Goal: Information Seeking & Learning: Learn about a topic

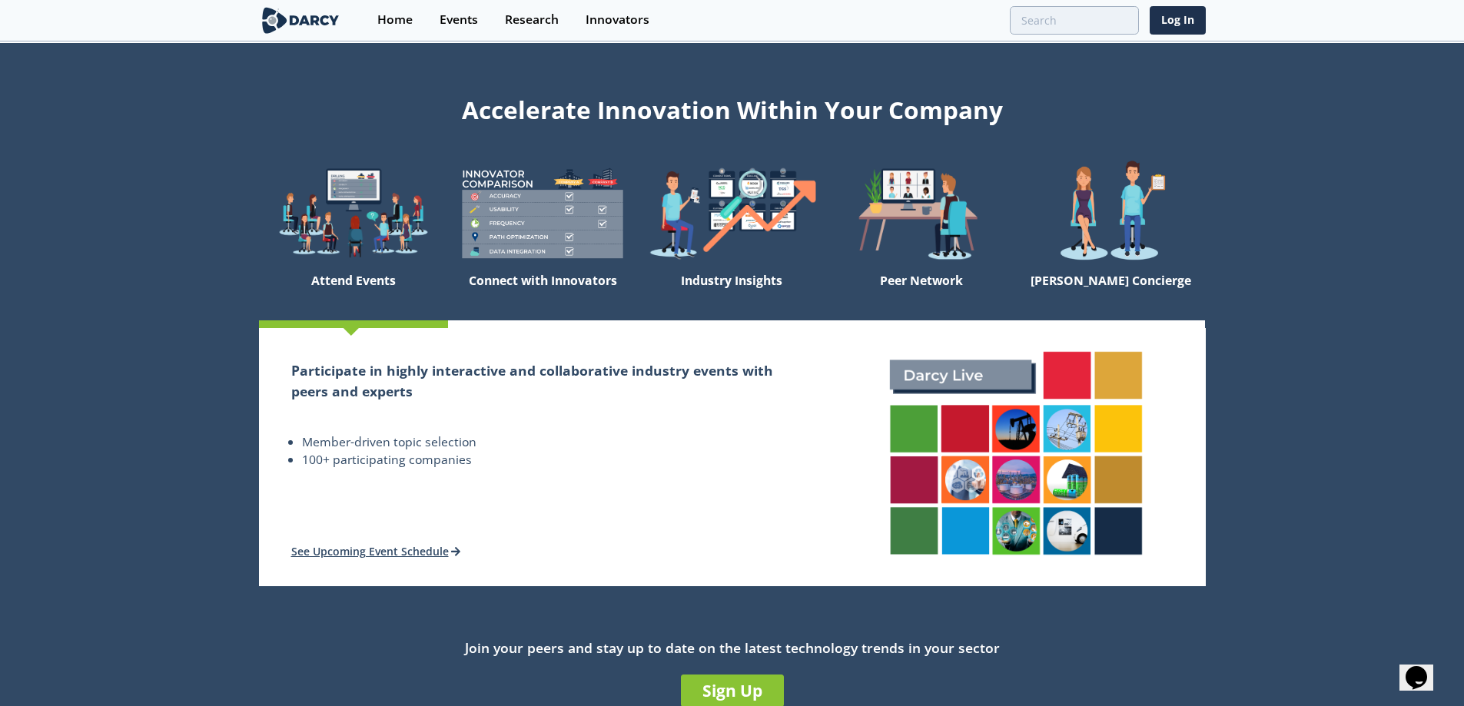
click at [357, 223] on img at bounding box center [353, 213] width 189 height 107
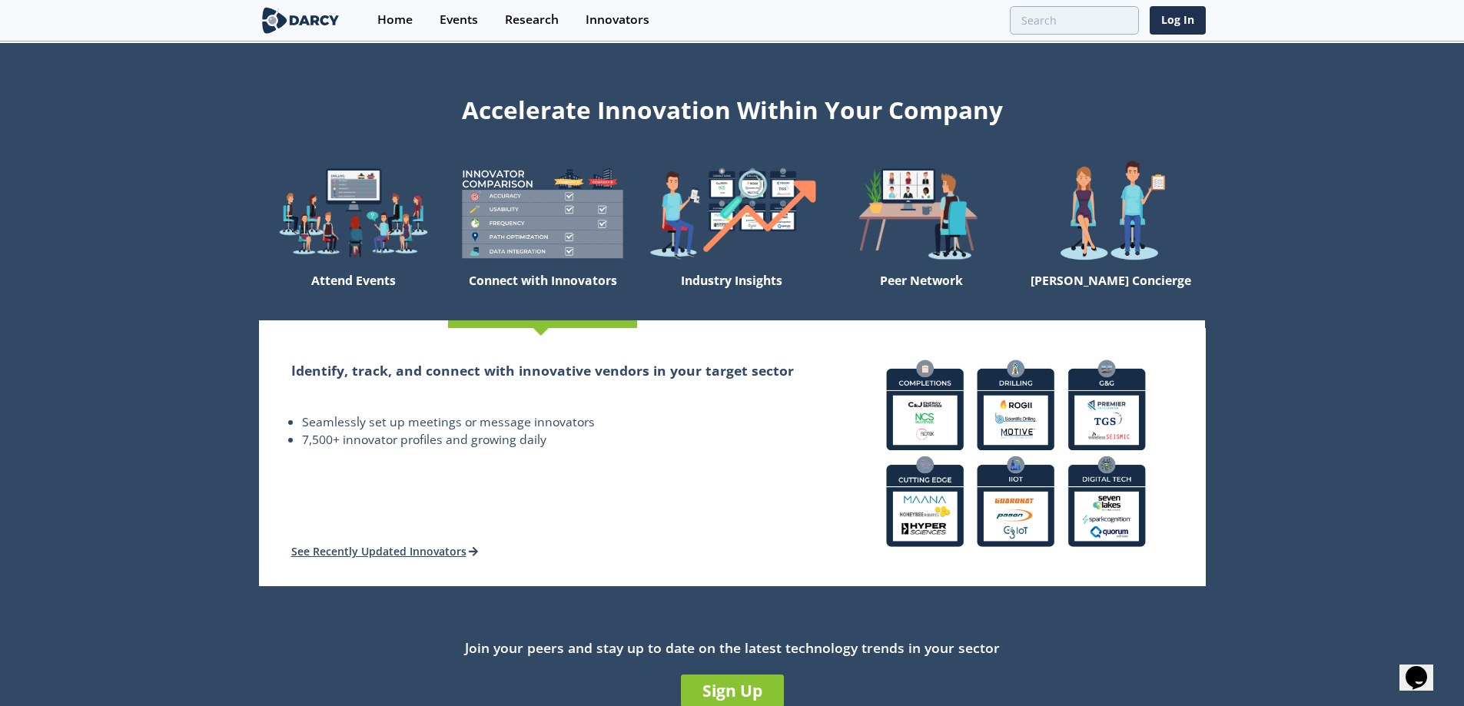
click at [552, 230] on img at bounding box center [542, 213] width 189 height 107
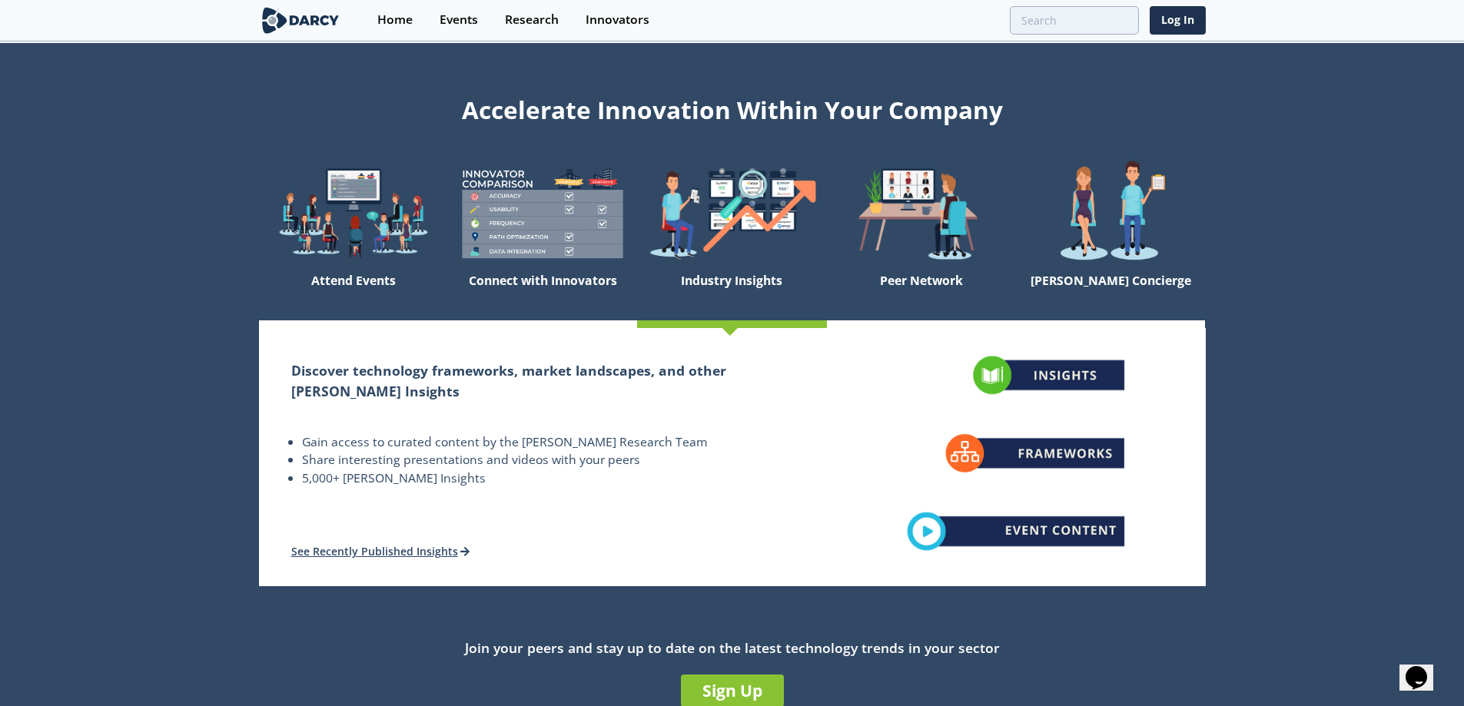
click at [780, 228] on img at bounding box center [731, 213] width 189 height 107
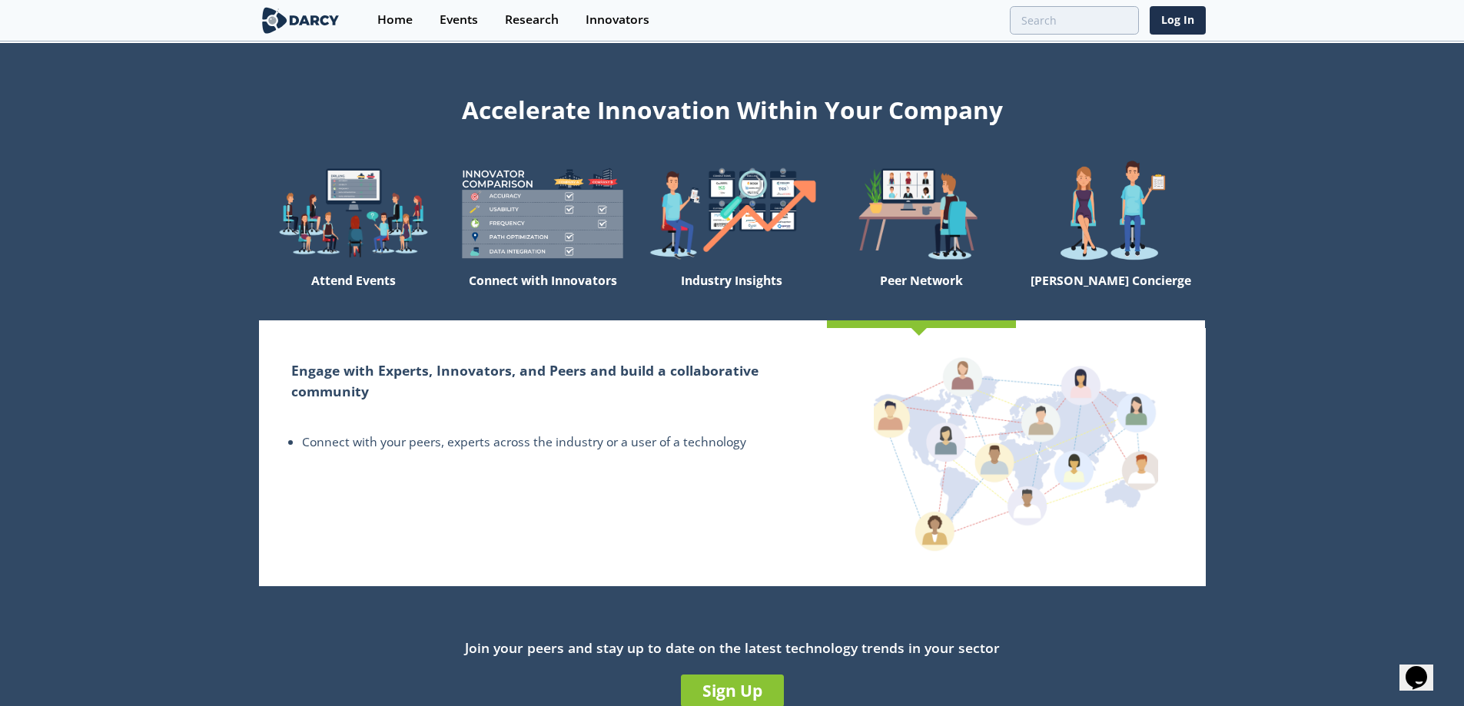
click at [936, 224] on img at bounding box center [921, 213] width 189 height 107
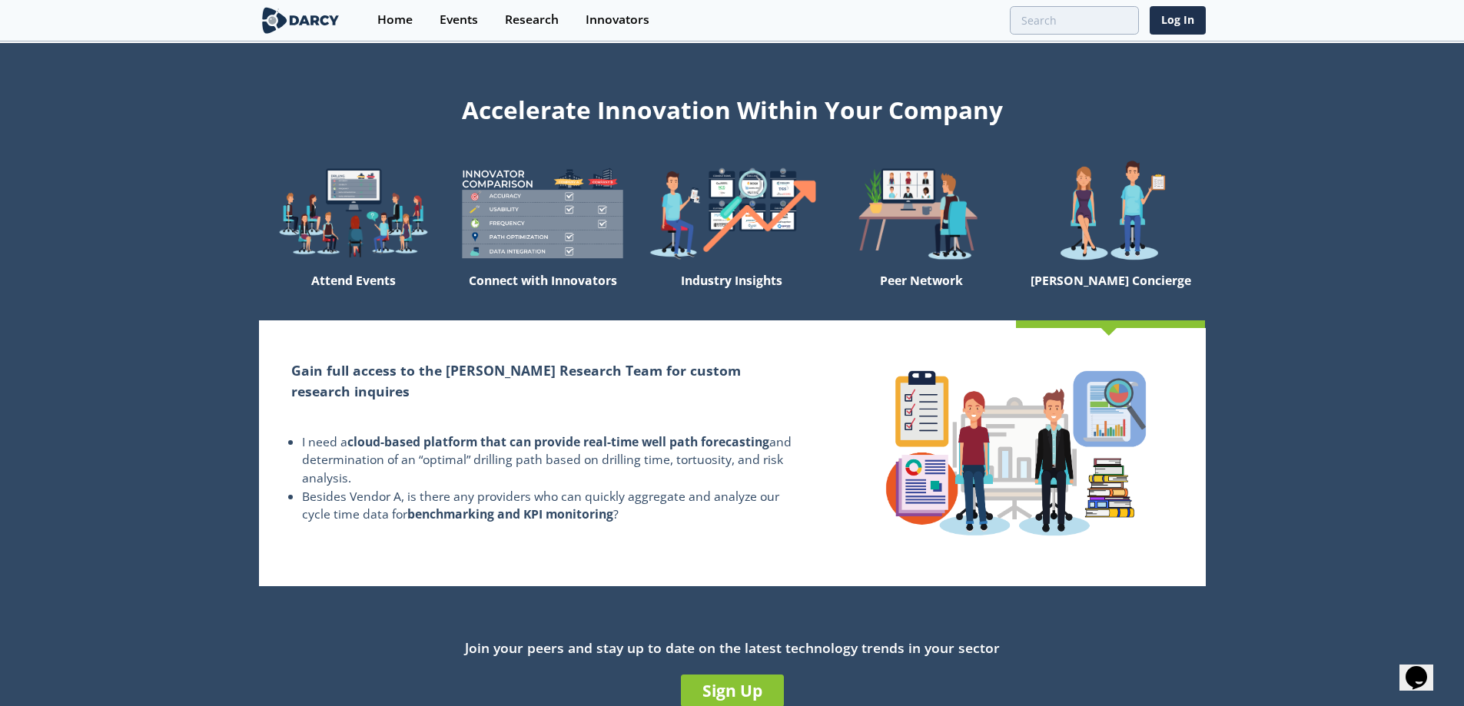
click at [1084, 215] on img at bounding box center [1110, 213] width 189 height 107
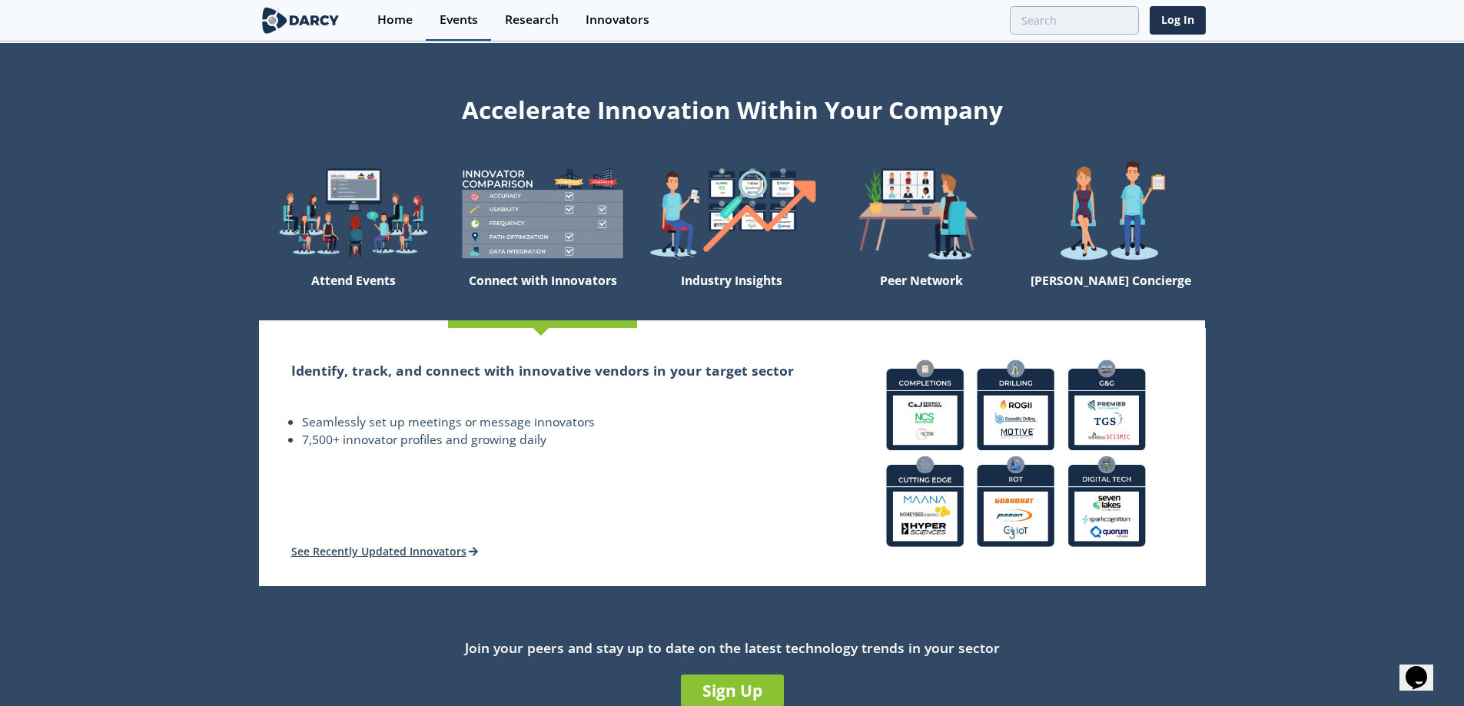
click at [474, 15] on div "Events" at bounding box center [459, 20] width 38 height 12
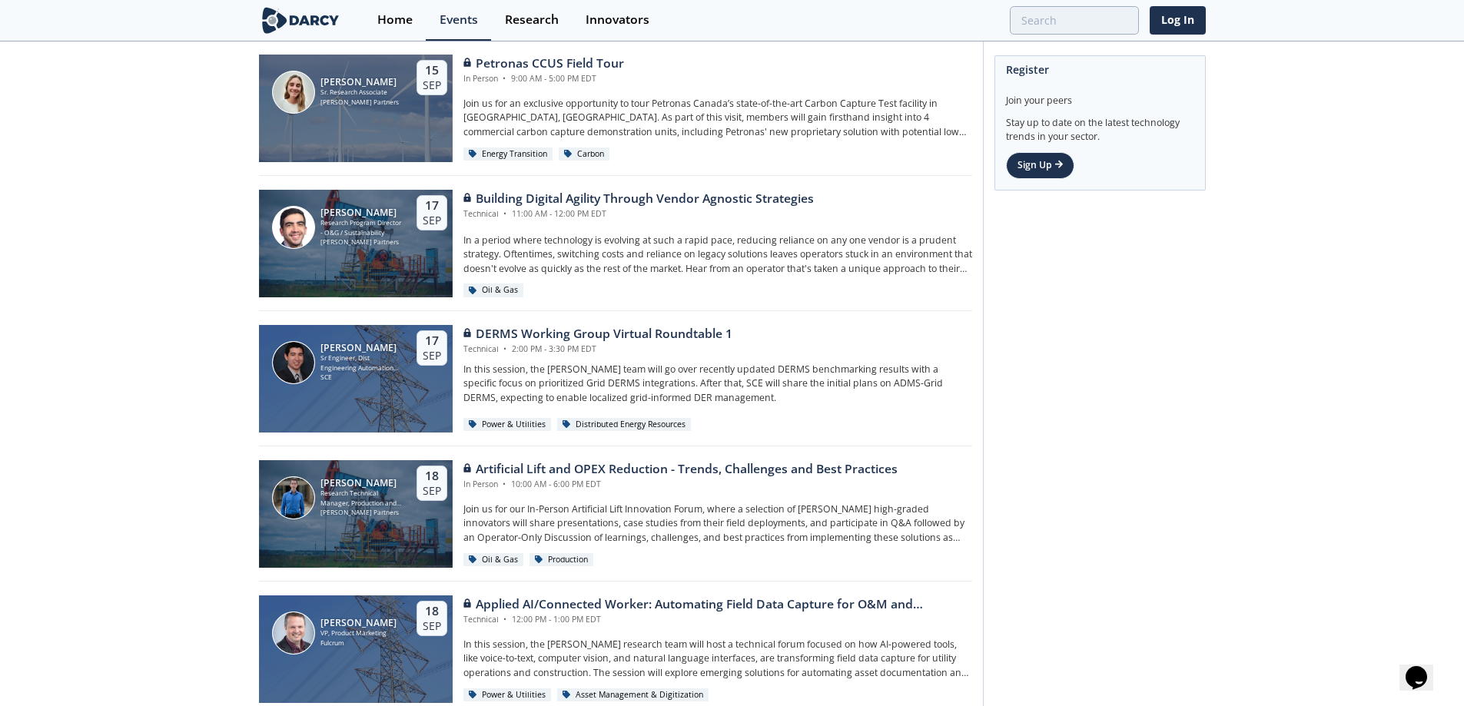
scroll to position [999, 0]
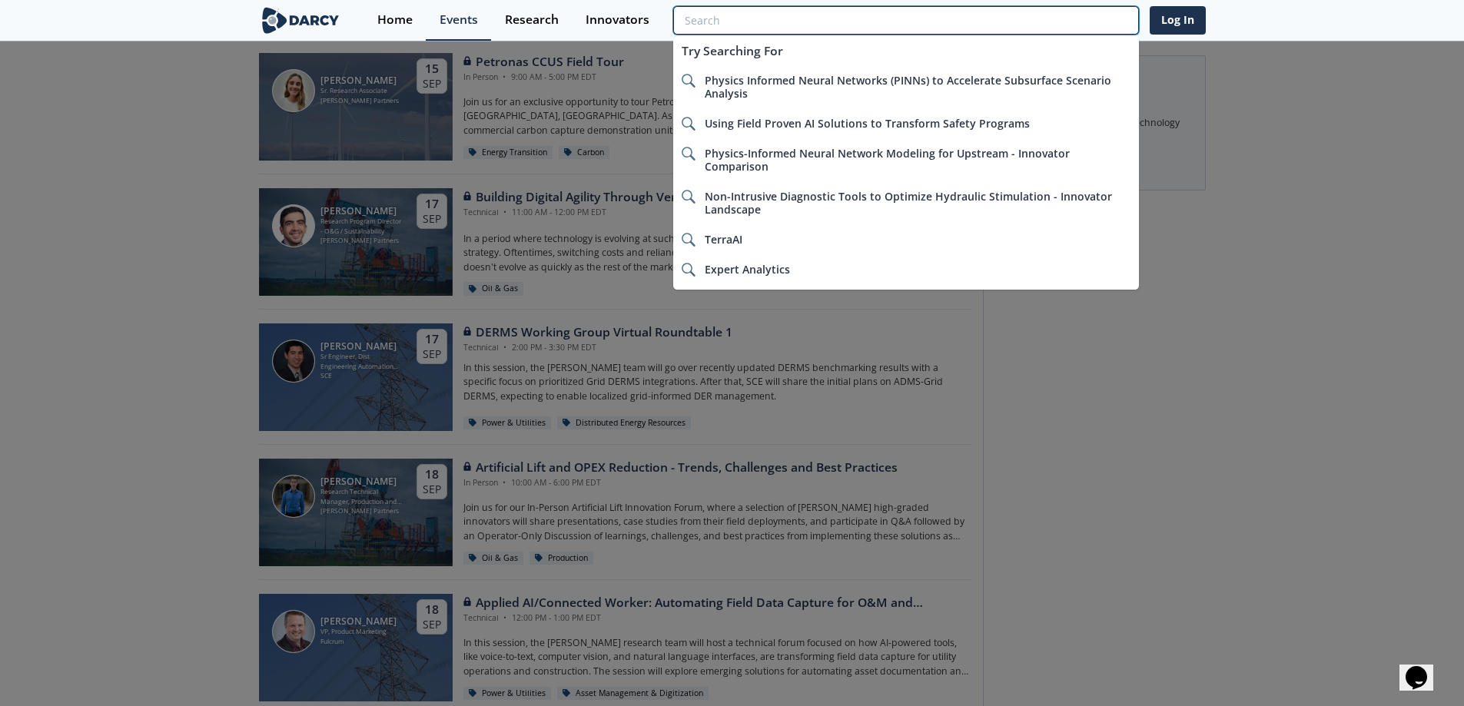
click at [1110, 28] on input "search" at bounding box center [905, 20] width 465 height 28
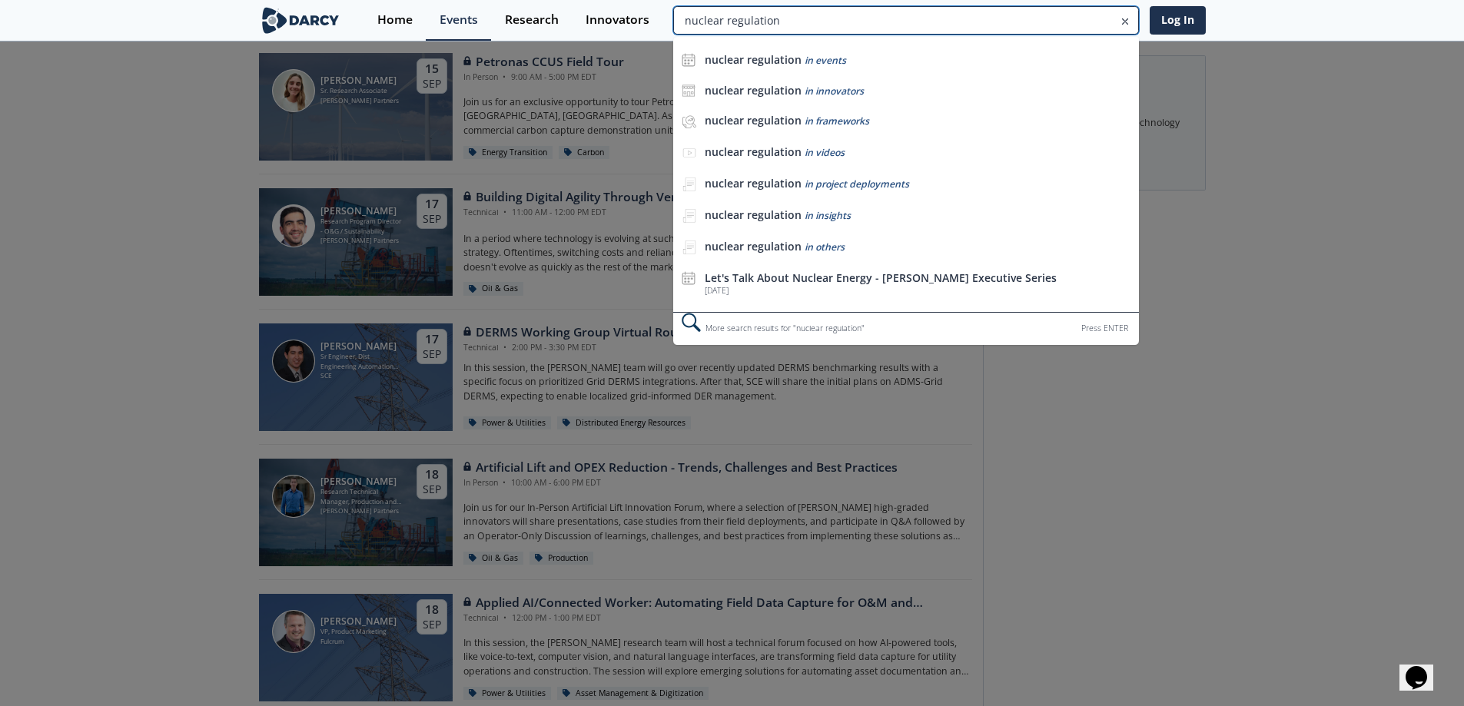
type input "nuclear regulation"
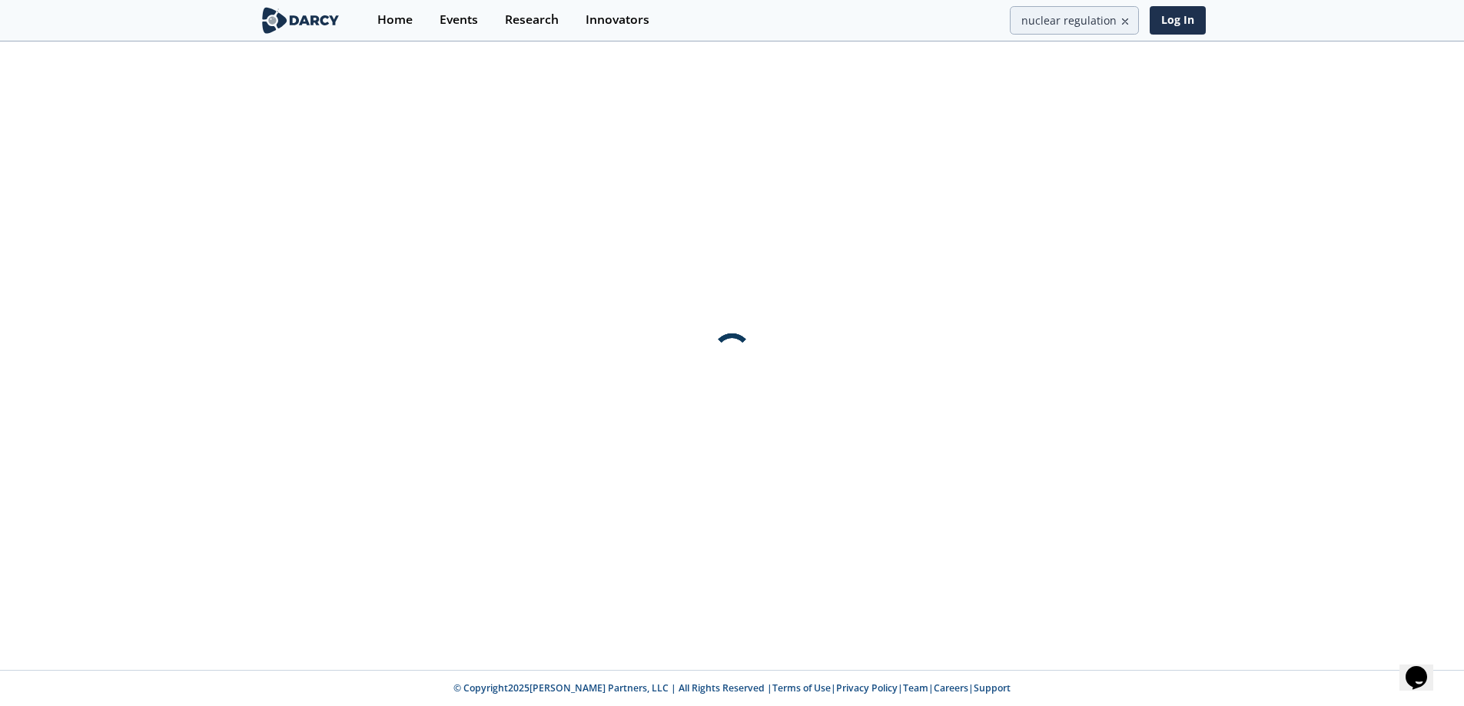
scroll to position [0, 0]
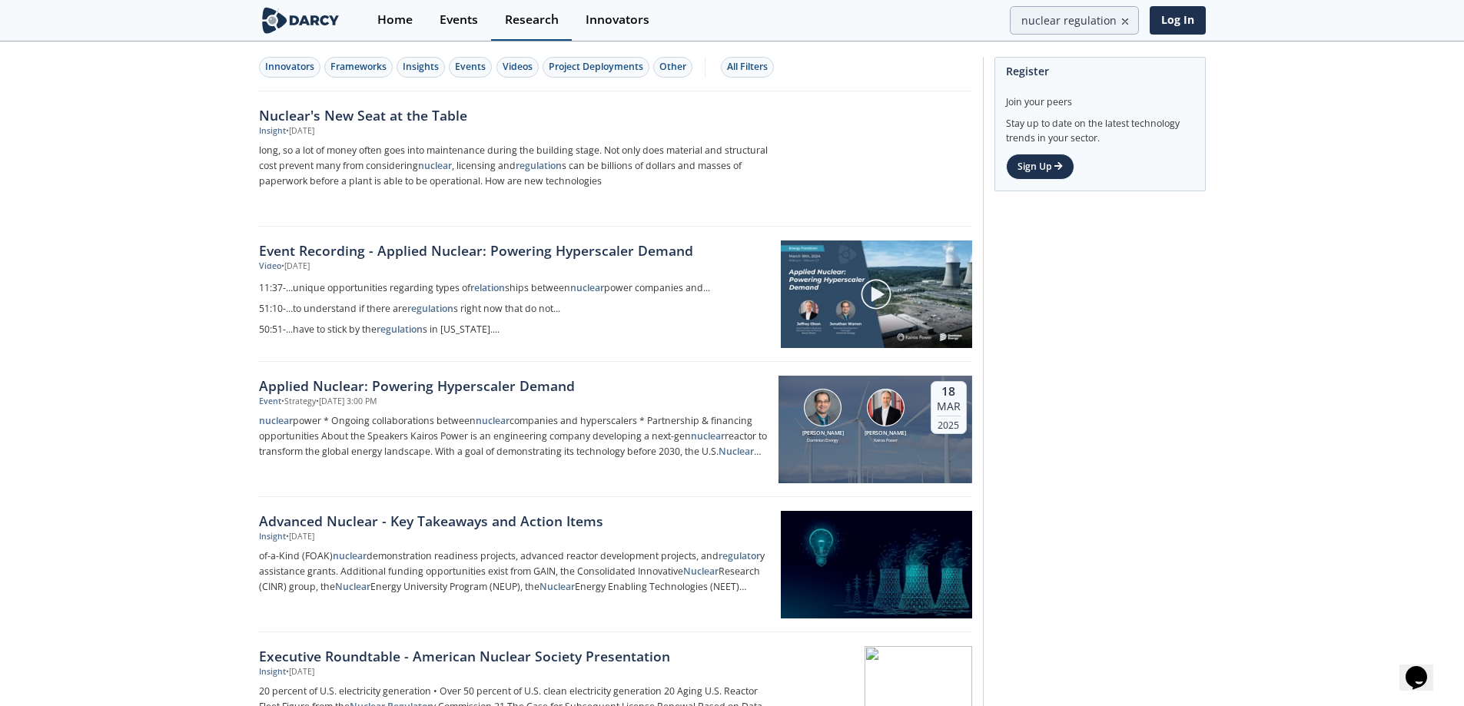
click at [533, 25] on div "Research" at bounding box center [532, 20] width 54 height 12
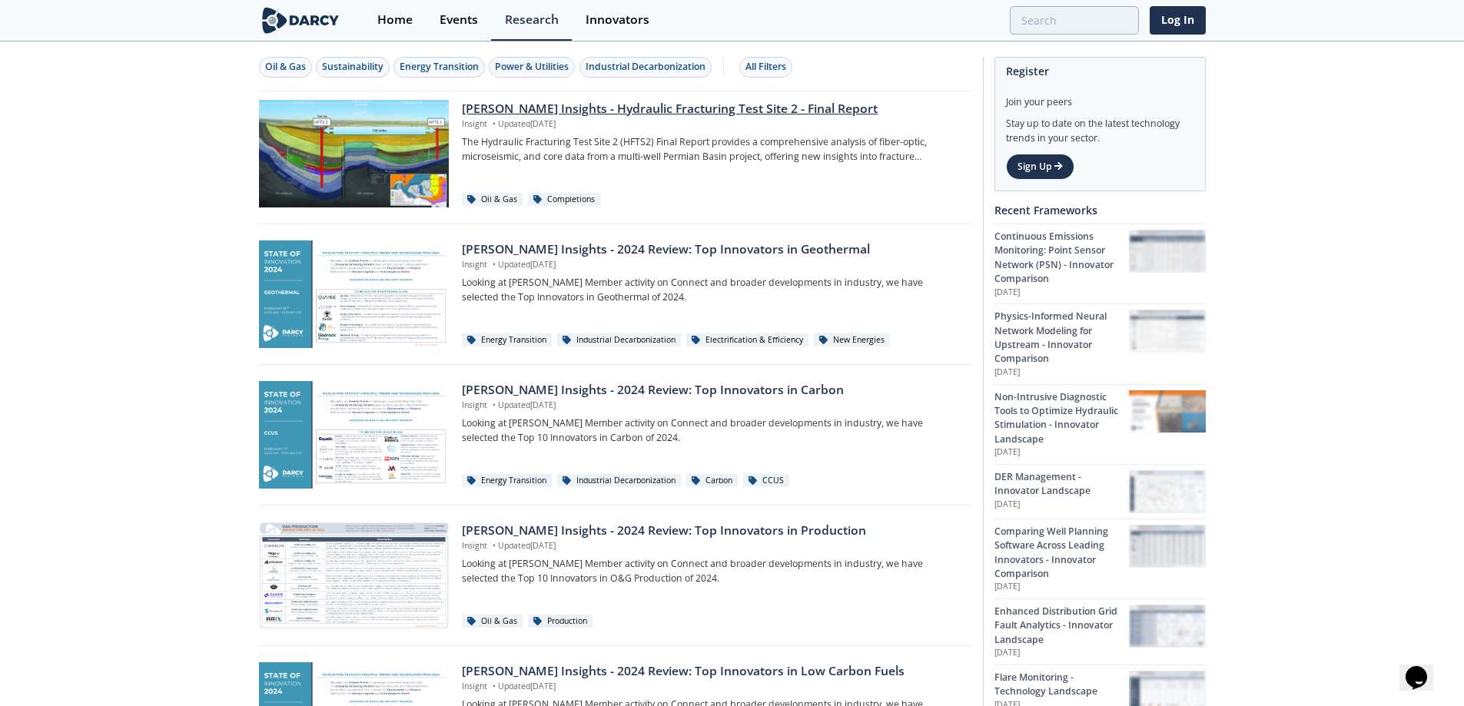
click at [422, 133] on div at bounding box center [354, 154] width 190 height 108
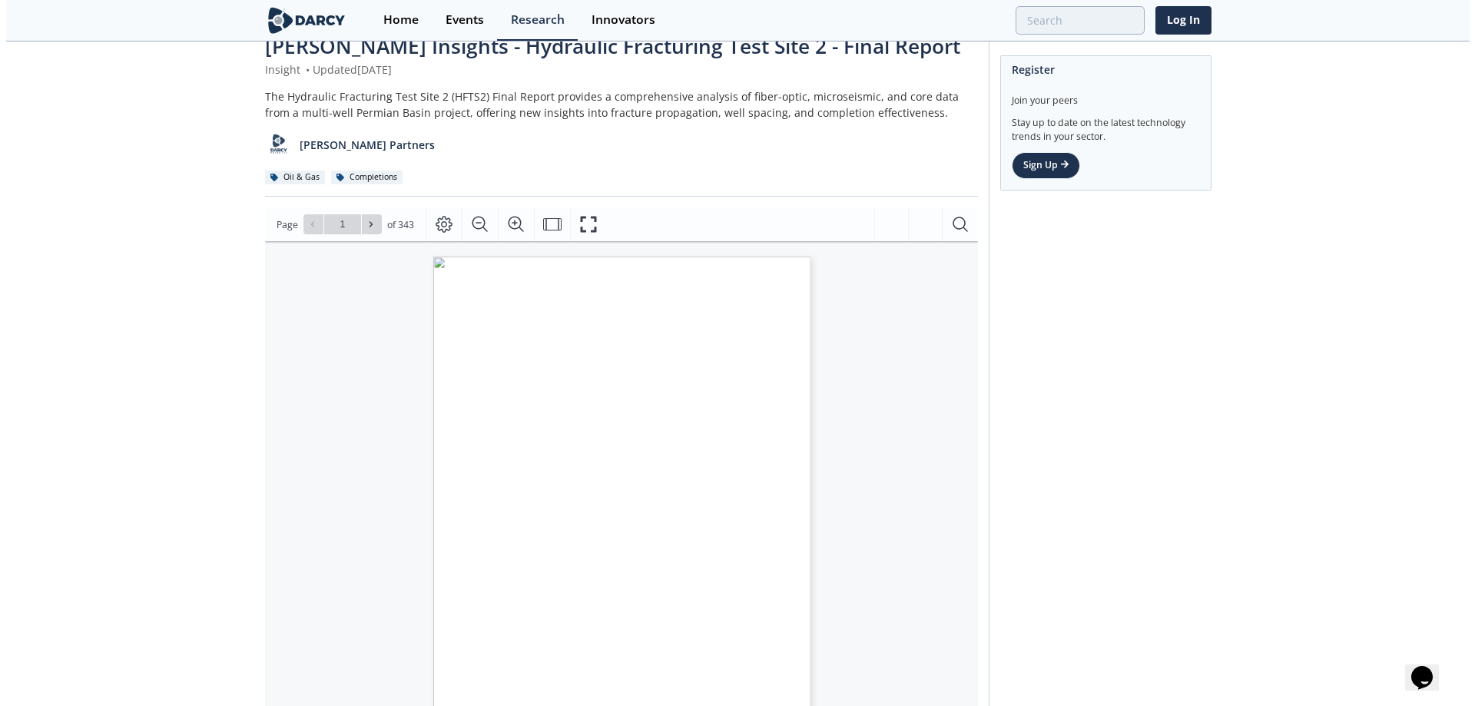
scroll to position [77, 0]
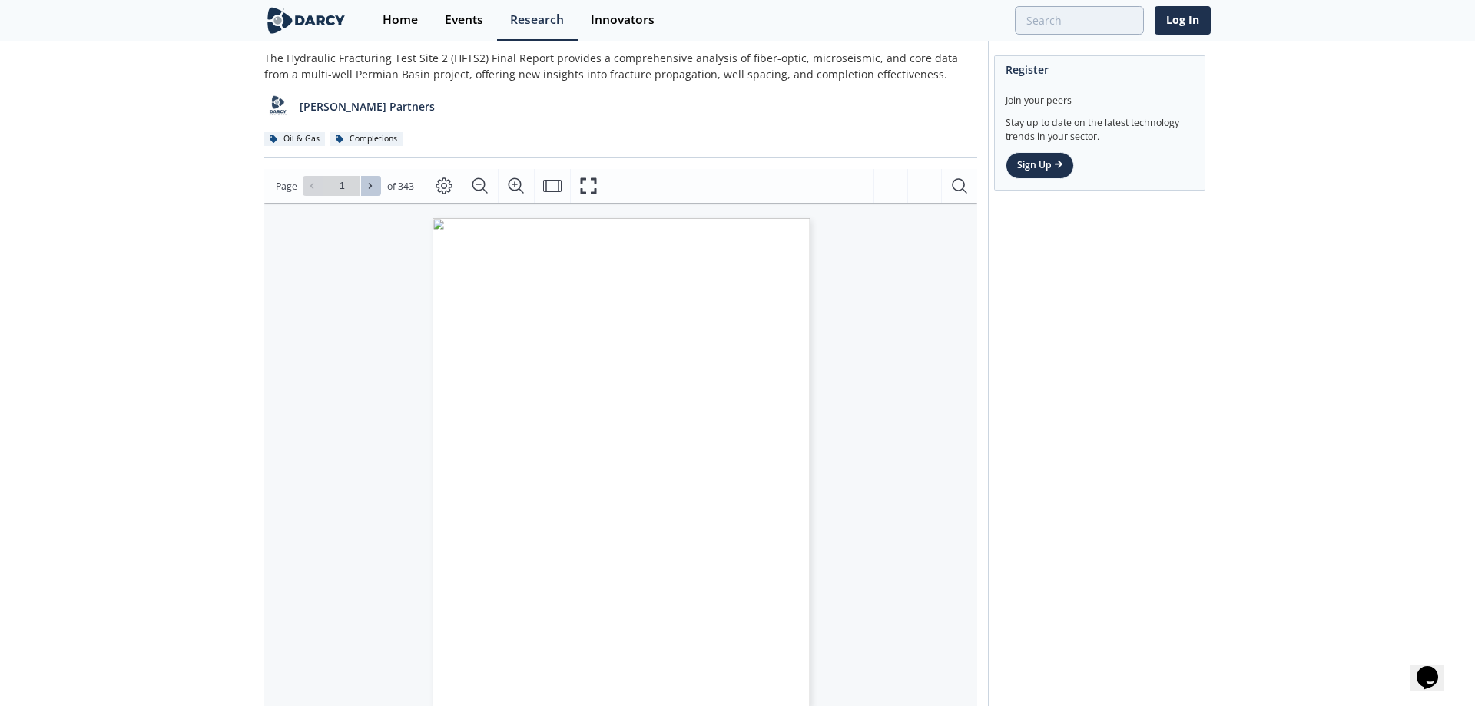
click at [370, 181] on icon at bounding box center [370, 185] width 9 height 9
type input "2"
click at [370, 181] on icon at bounding box center [370, 185] width 9 height 9
type input "3"
click at [370, 181] on icon at bounding box center [370, 185] width 9 height 9
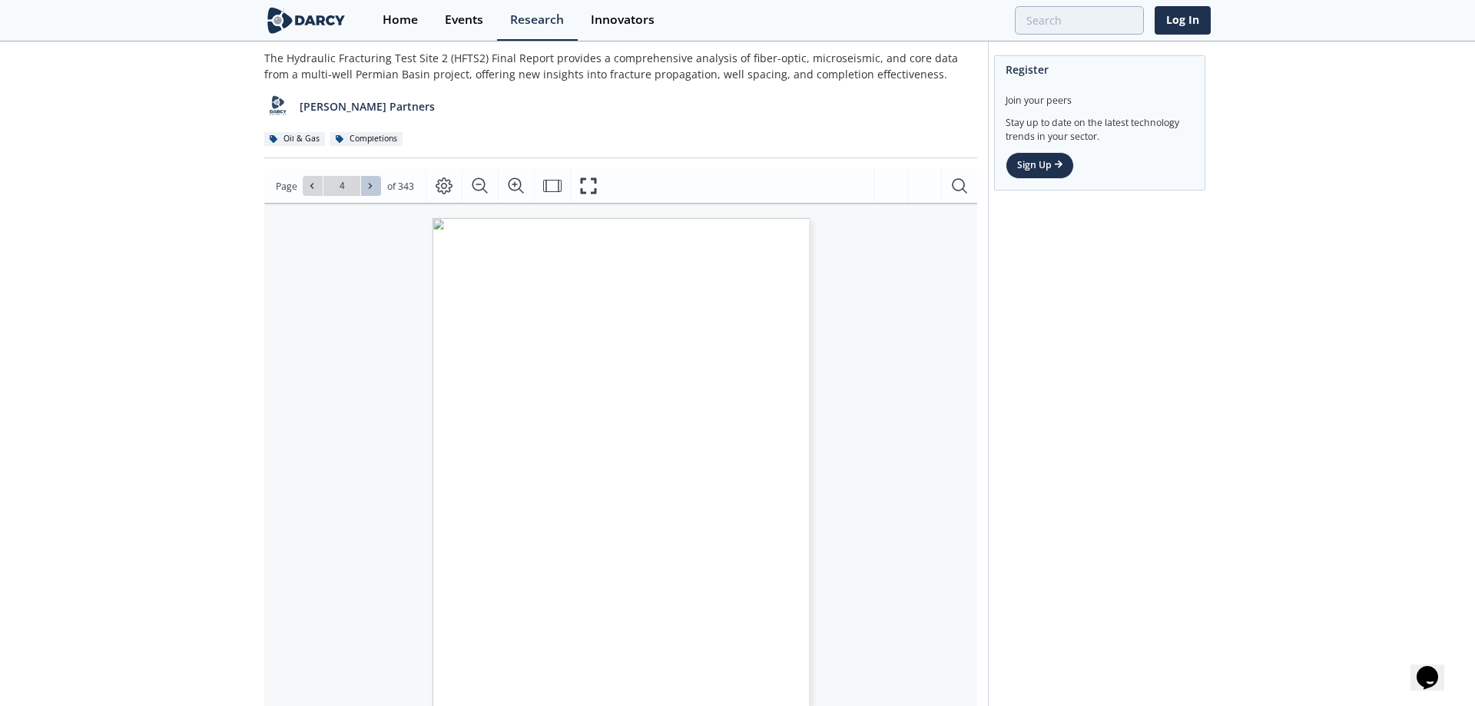
type input "5"
click at [370, 181] on icon at bounding box center [370, 185] width 9 height 9
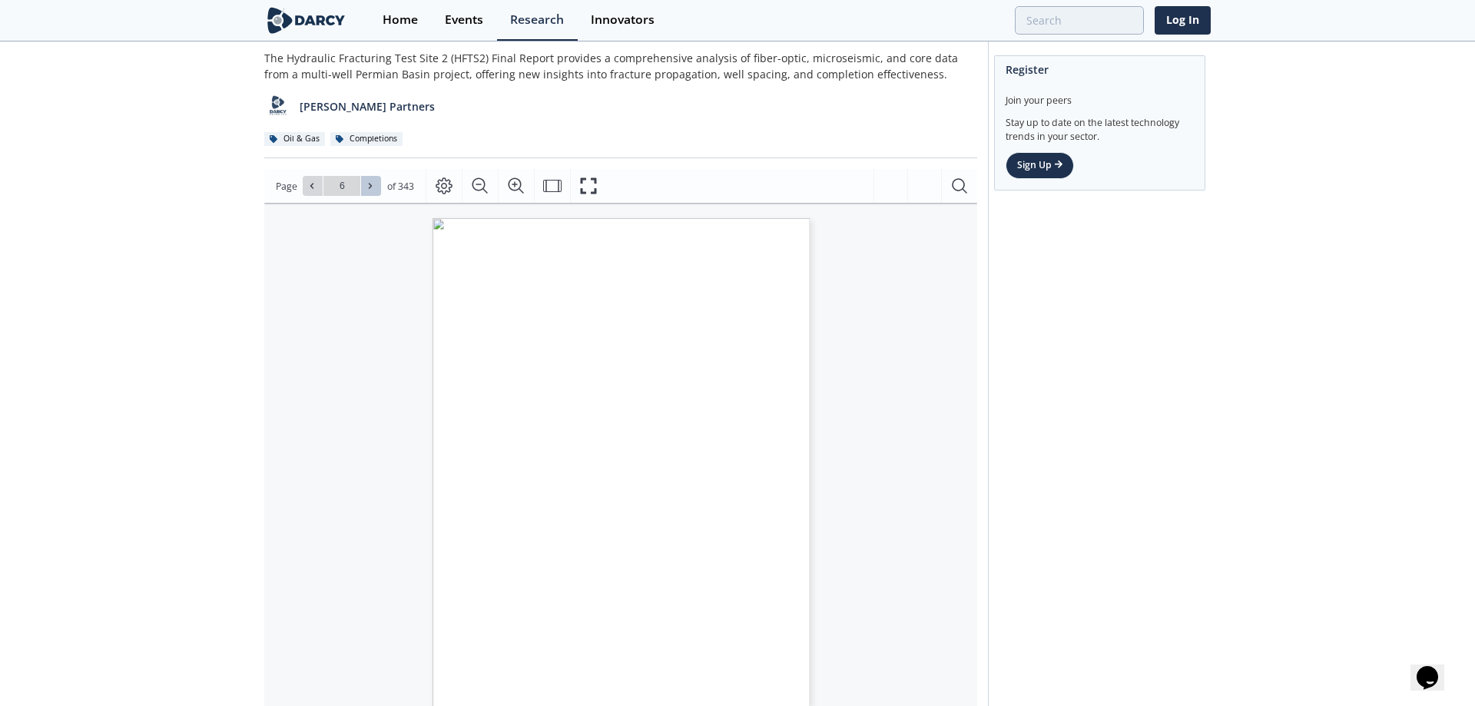
click at [370, 181] on icon at bounding box center [370, 185] width 9 height 9
type input "11"
click at [370, 181] on icon at bounding box center [370, 185] width 9 height 9
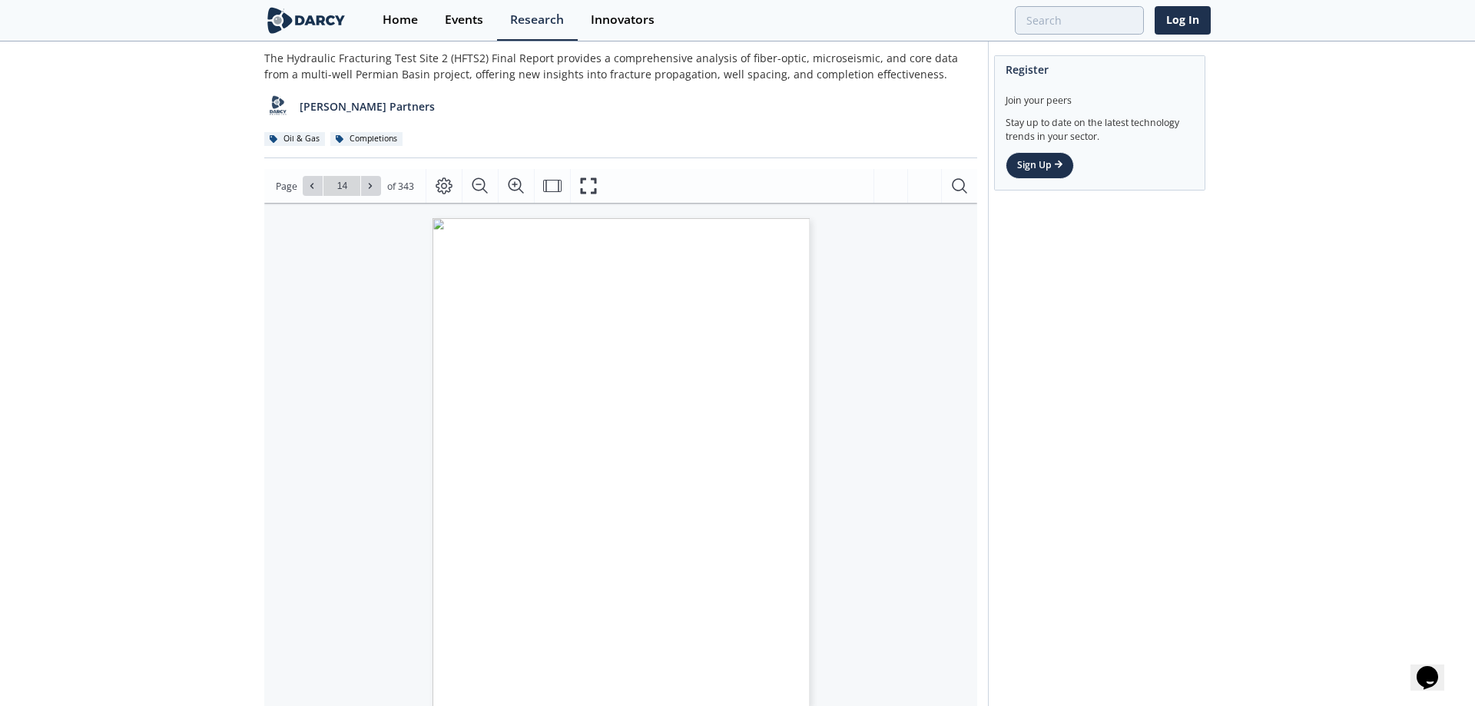
click at [370, 181] on icon at bounding box center [370, 185] width 9 height 9
type input "15"
click at [370, 181] on icon at bounding box center [370, 185] width 9 height 9
type input "17"
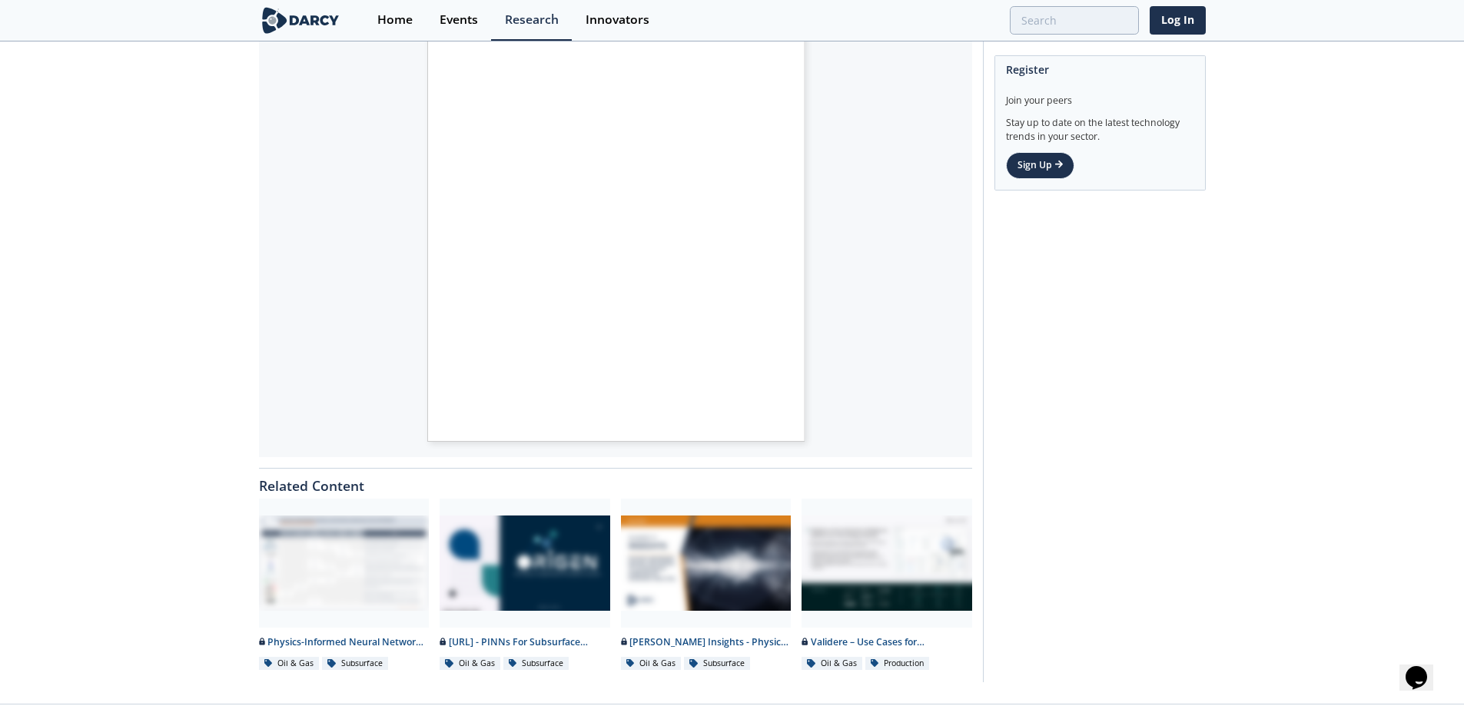
scroll to position [376, 0]
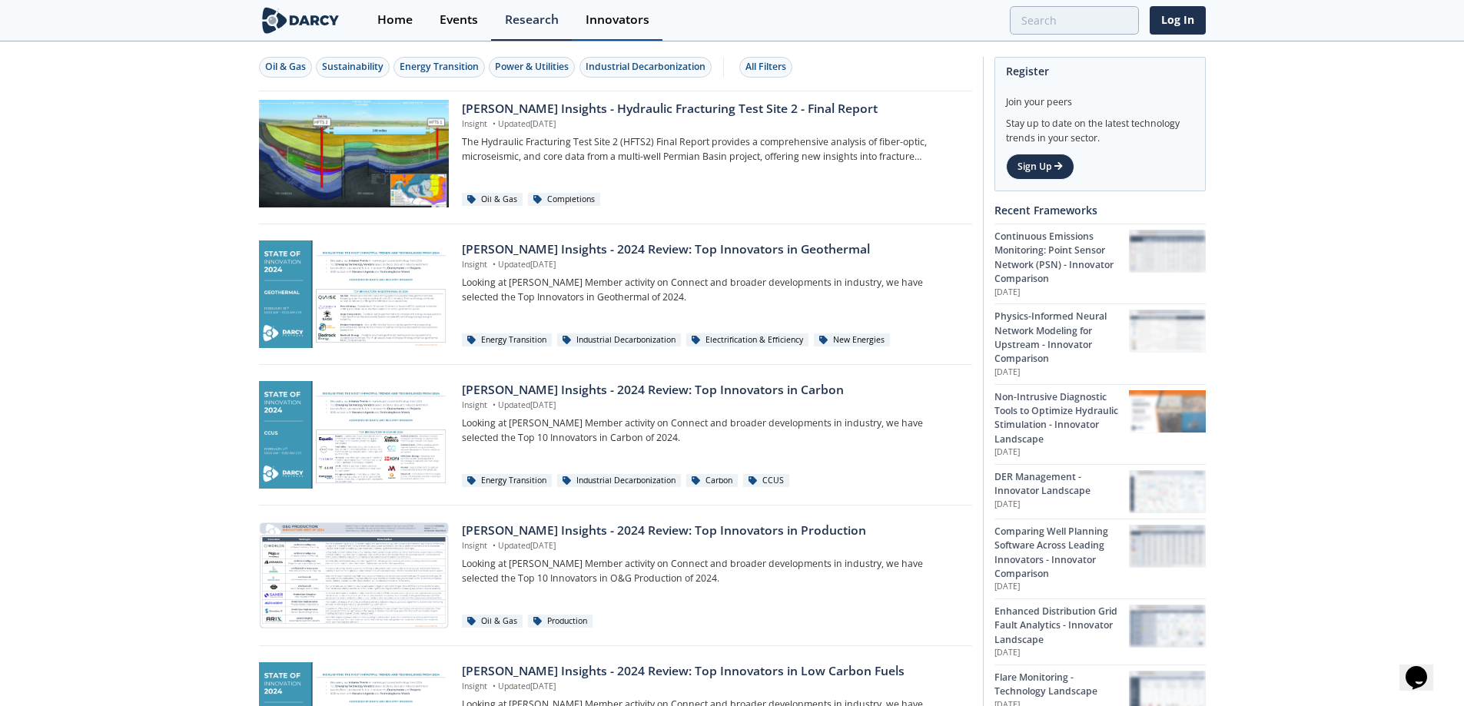
click at [604, 25] on div "Innovators" at bounding box center [618, 20] width 64 height 12
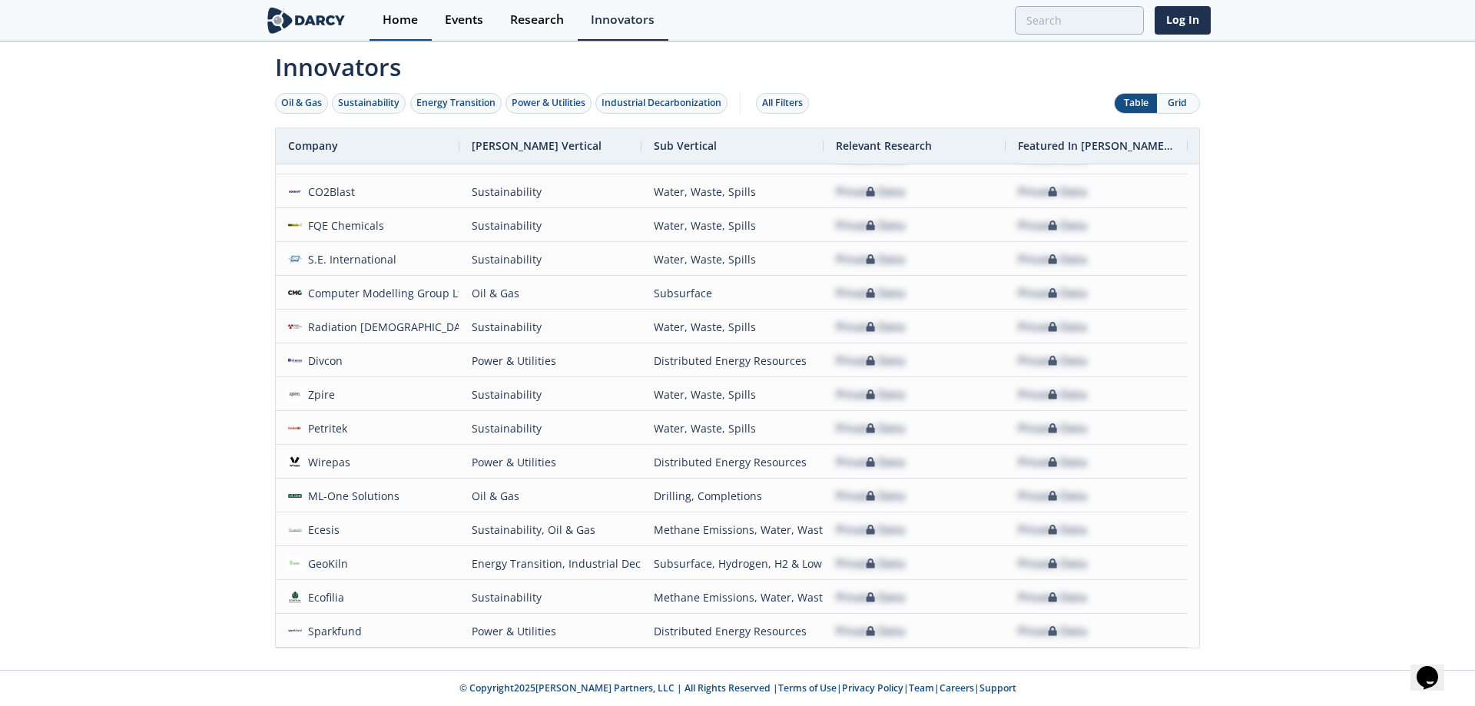
click at [401, 24] on div "Home" at bounding box center [400, 20] width 35 height 12
